Goal: Task Accomplishment & Management: Manage account settings

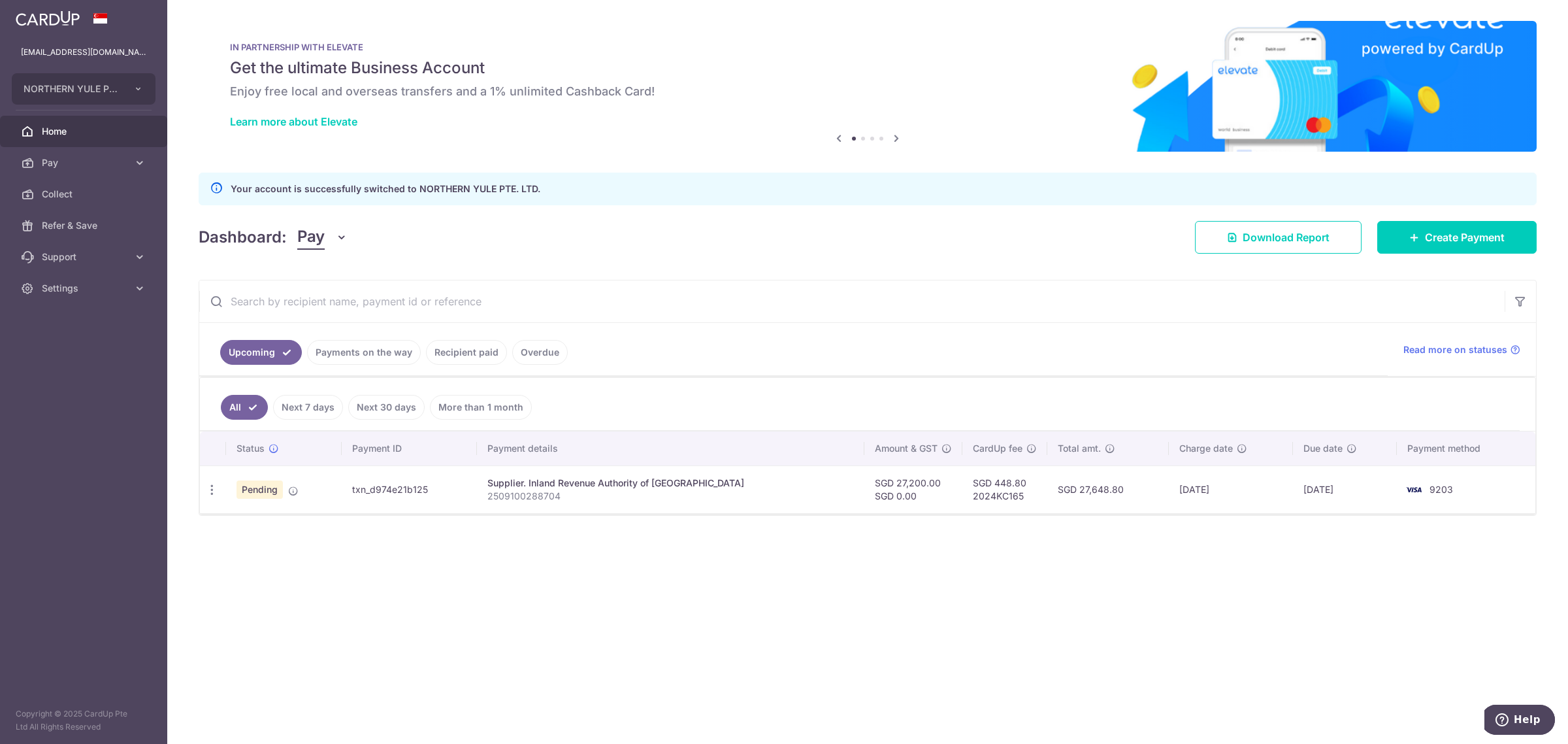
click at [102, 139] on link "Home" at bounding box center [83, 130] width 167 height 31
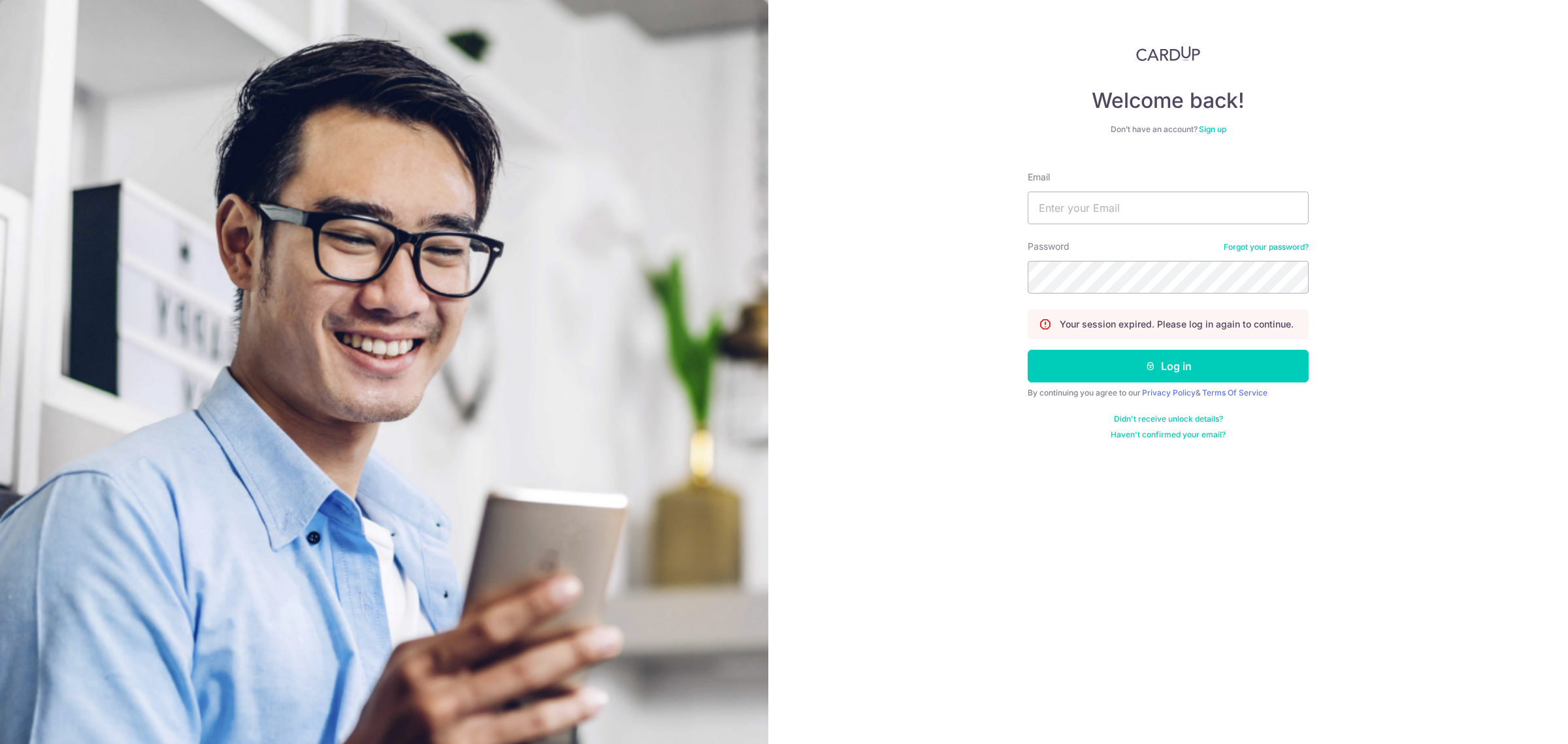
click at [1184, 198] on input "Email" at bounding box center [1168, 208] width 281 height 33
type input "[EMAIL_ADDRESS][DOMAIN_NAME]"
click at [980, 288] on div "Welcome back! Don’t have an account? Sign up Email gemerald4200@gmail.com Passw…" at bounding box center [1168, 372] width 800 height 744
click at [1166, 370] on button "Log in" at bounding box center [1168, 366] width 281 height 33
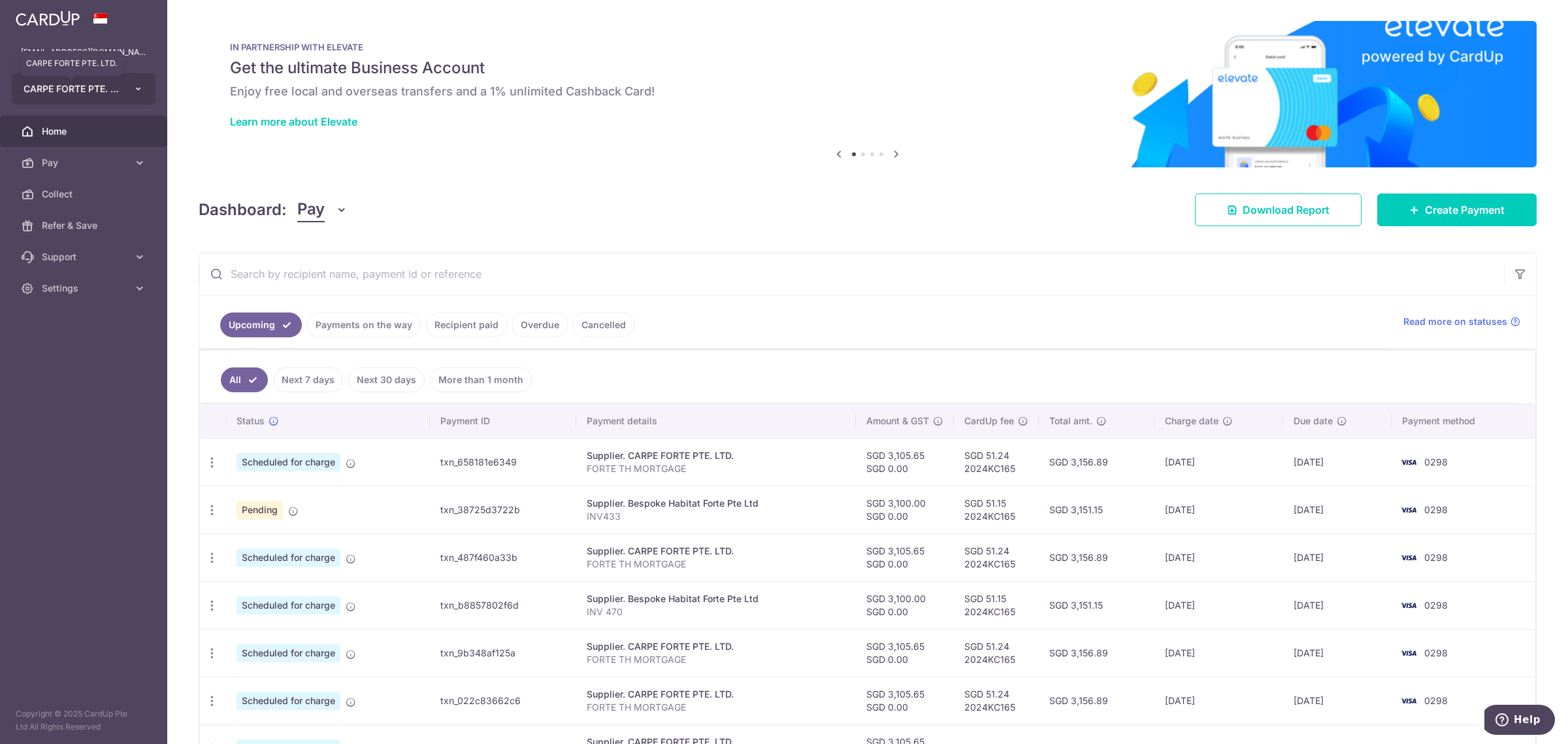
click at [64, 89] on span "CARPE FORTE PTE. LTD." at bounding box center [72, 89] width 96 height 13
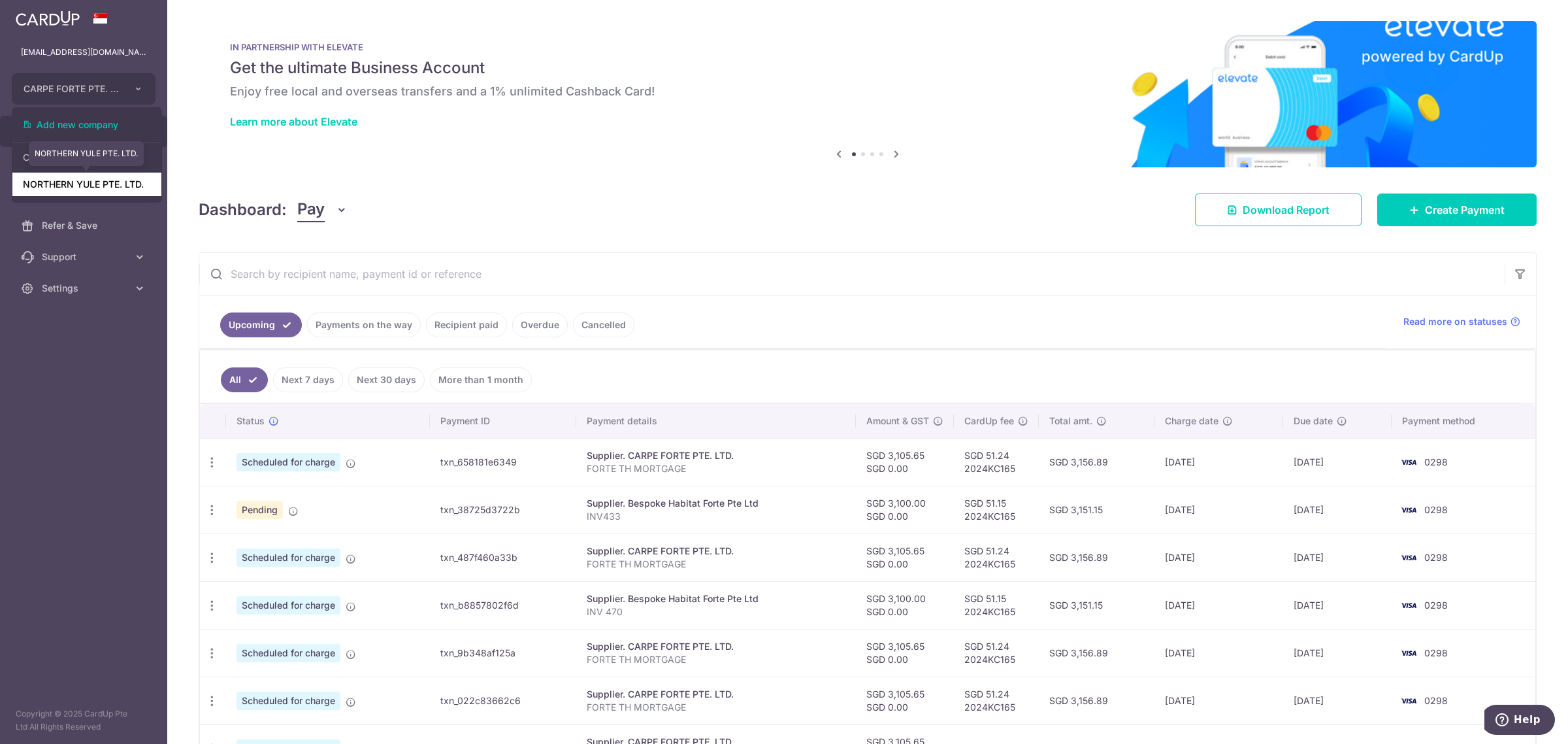
click at [92, 186] on link "NORTHERN YULE PTE. LTD." at bounding box center [87, 184] width 149 height 24
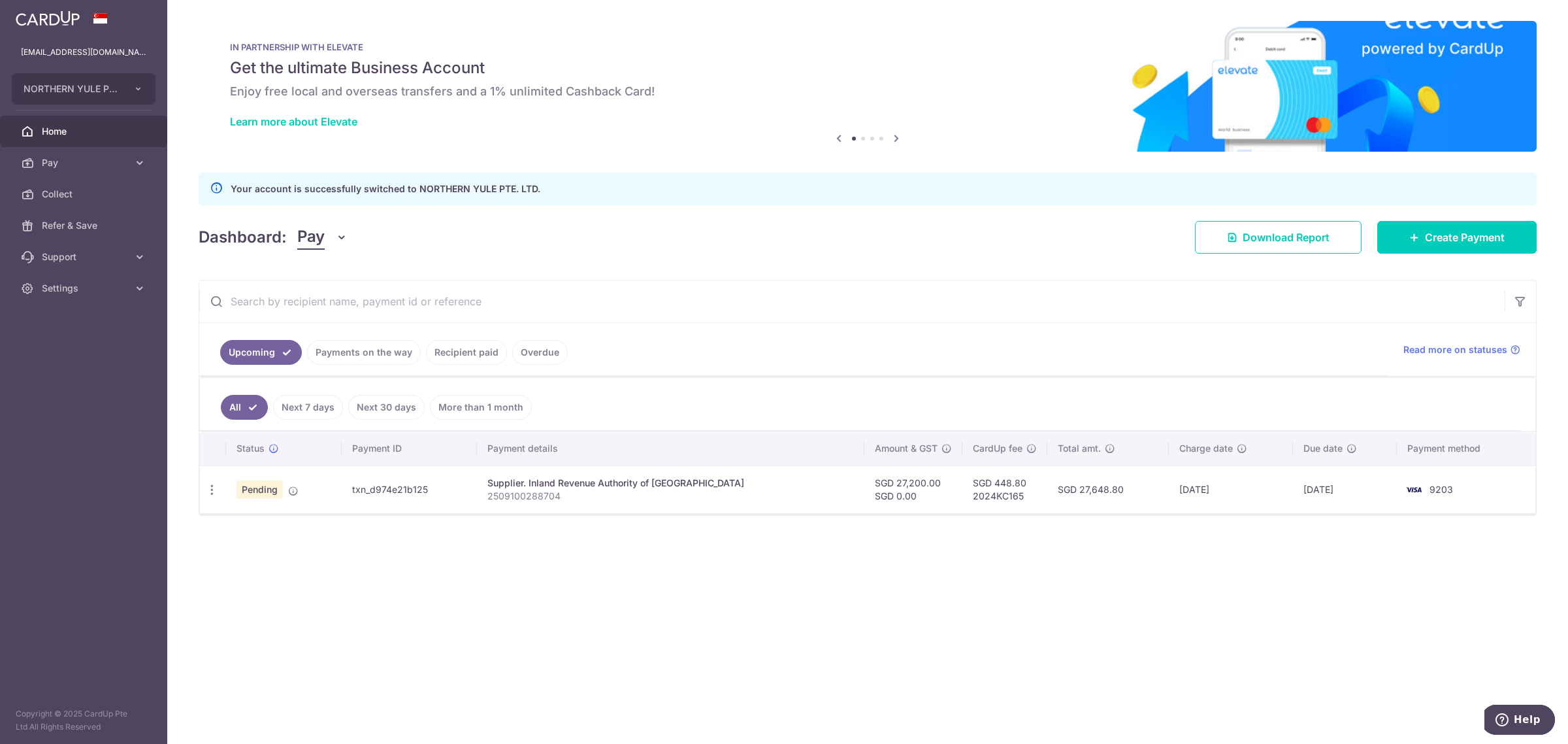
click at [666, 628] on div "× Pause Schedule Pause all future payments in this series Pause just this one p…" at bounding box center [868, 372] width 1401 height 744
